Goal: Navigation & Orientation: Understand site structure

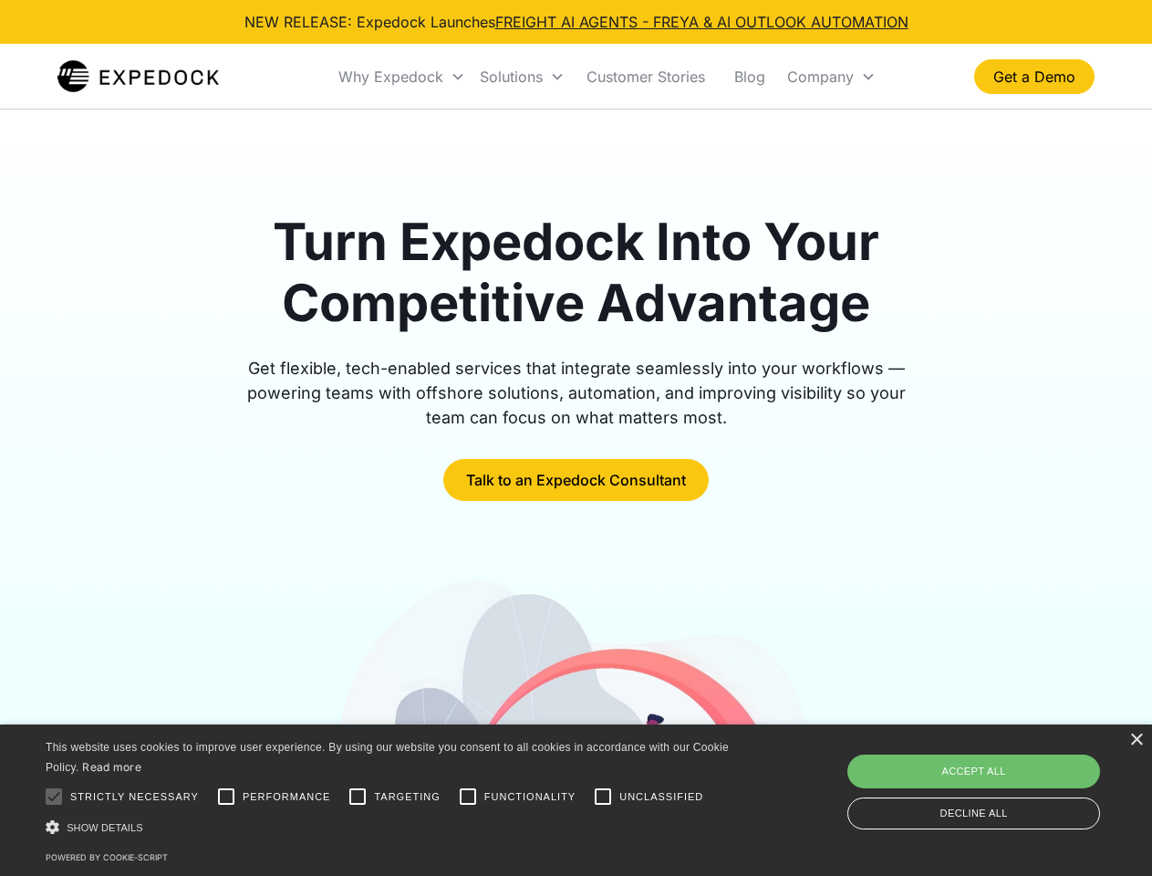
click at [402, 77] on div "Why Expedock" at bounding box center [390, 76] width 105 height 18
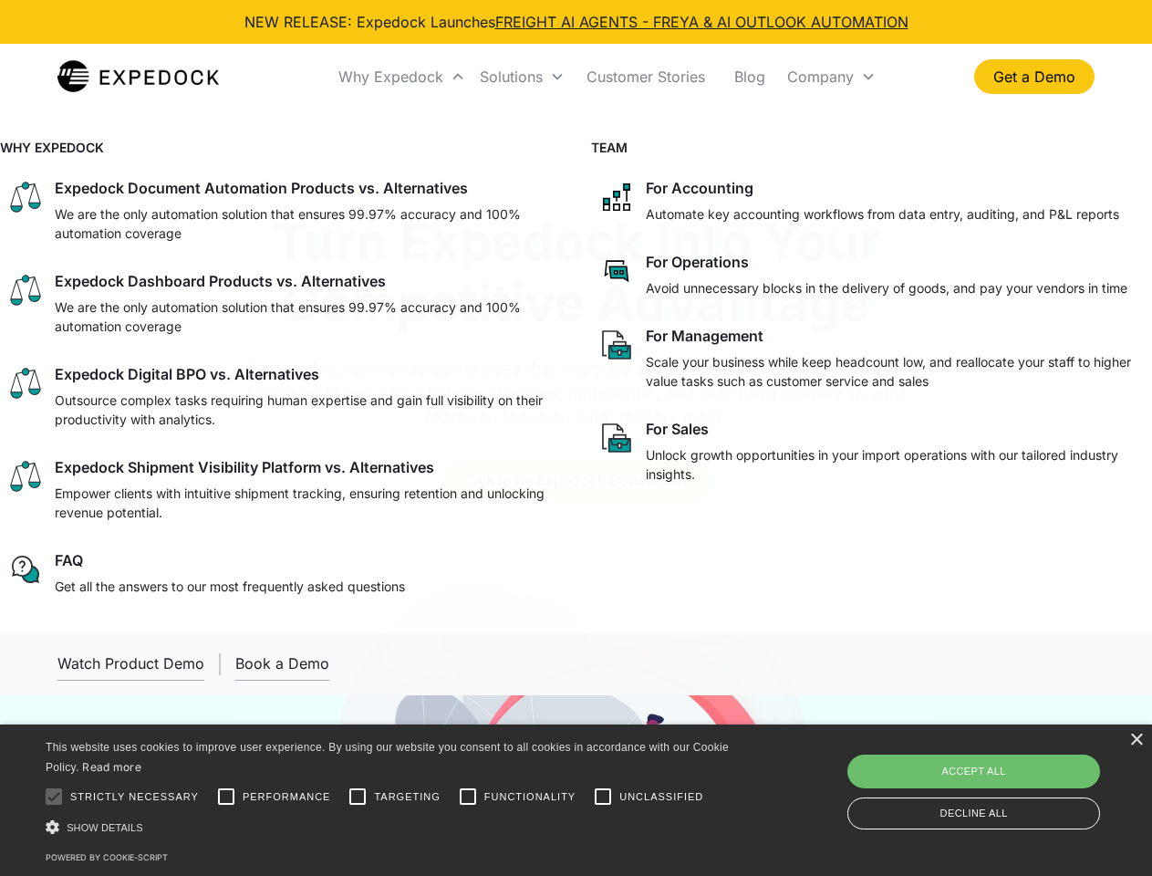
click at [522, 77] on div "Solutions" at bounding box center [511, 76] width 63 height 18
click at [831, 77] on div "Company" at bounding box center [820, 76] width 67 height 18
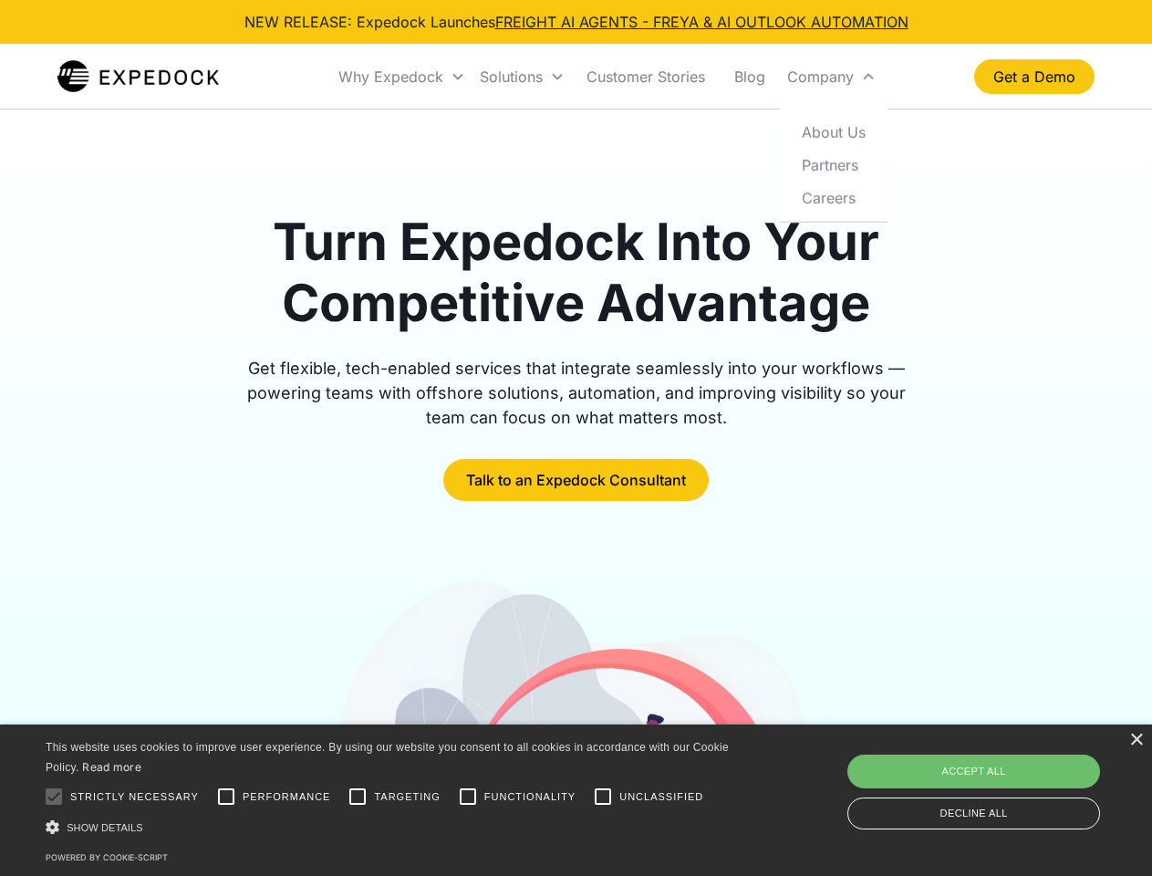
click at [54, 796] on div at bounding box center [54, 796] width 36 height 36
click at [226, 796] on input "Performance" at bounding box center [226, 796] width 36 height 36
checkbox input "true"
click at [358, 796] on input "Targeting" at bounding box center [357, 796] width 36 height 36
checkbox input "true"
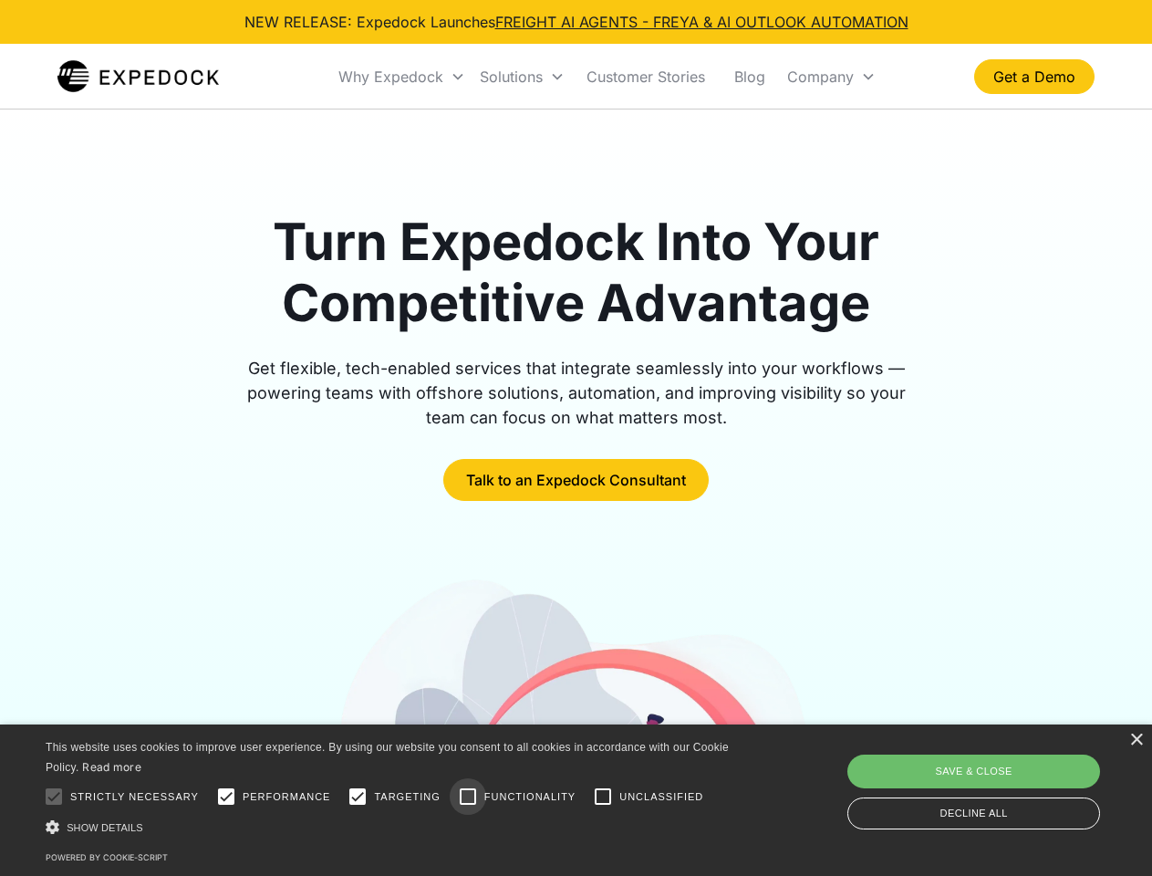
click at [468, 796] on input "Functionality" at bounding box center [468, 796] width 36 height 36
checkbox input "true"
click at [603, 796] on input "Unclassified" at bounding box center [603, 796] width 36 height 36
checkbox input "true"
click at [390, 826] on div "Show details Hide details" at bounding box center [390, 826] width 689 height 19
